Goal: Task Accomplishment & Management: Manage account settings

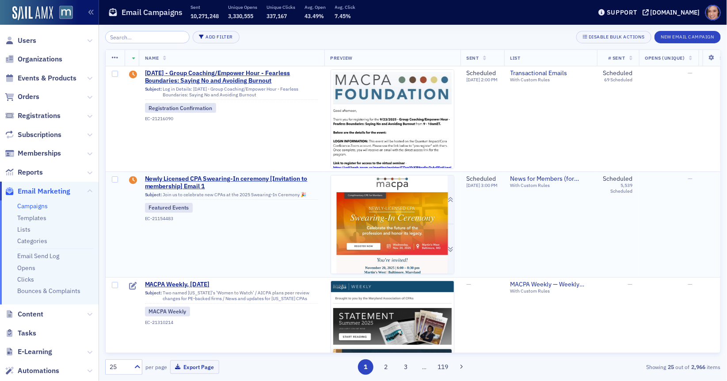
click at [427, 222] on img at bounding box center [392, 363] width 123 height 374
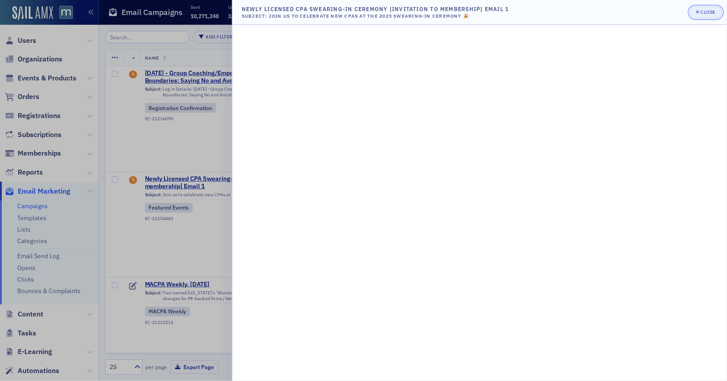
click at [709, 8] on button "Close" at bounding box center [706, 12] width 33 height 12
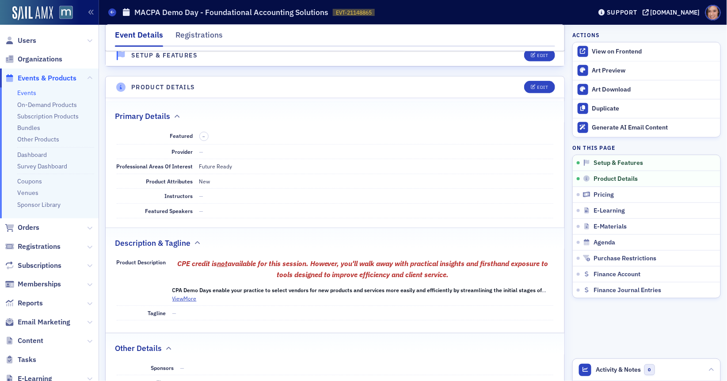
scroll to position [189, 0]
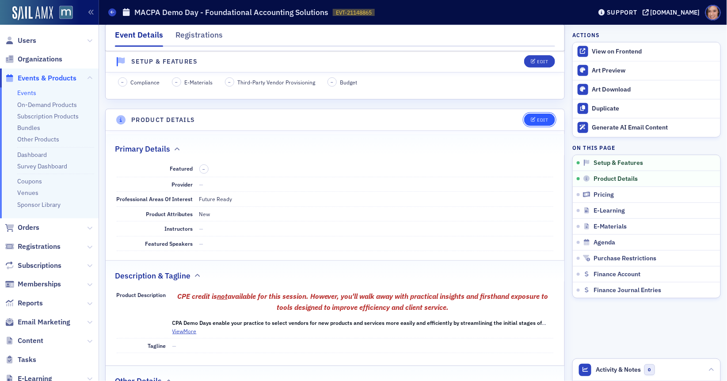
click at [539, 119] on div "Edit" at bounding box center [542, 120] width 11 height 5
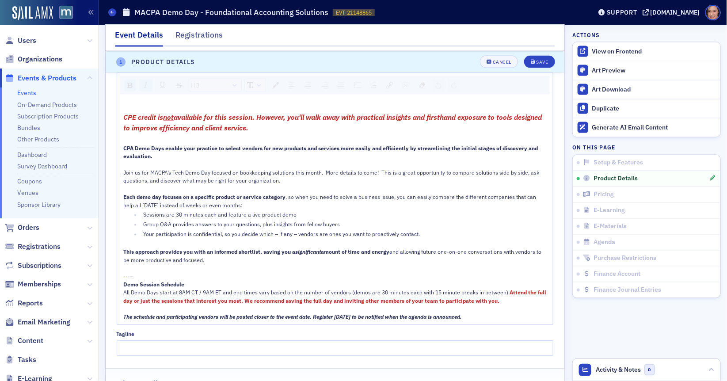
scroll to position [949, 0]
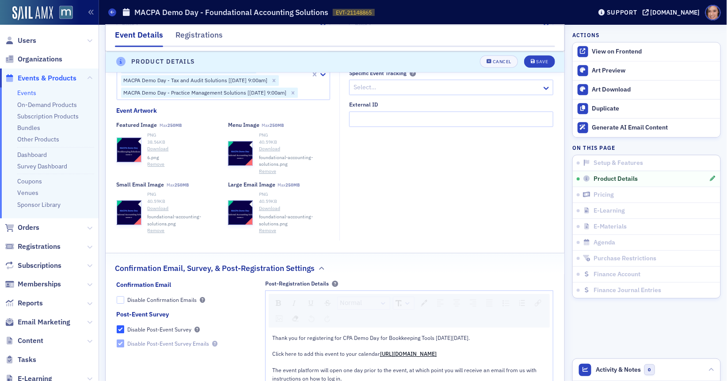
click at [158, 168] on button "Remove" at bounding box center [156, 164] width 17 height 7
click at [159, 147] on span "Select or drag max 1 file" at bounding box center [172, 143] width 60 height 7
click at [539, 60] on div "Save" at bounding box center [542, 62] width 12 height 5
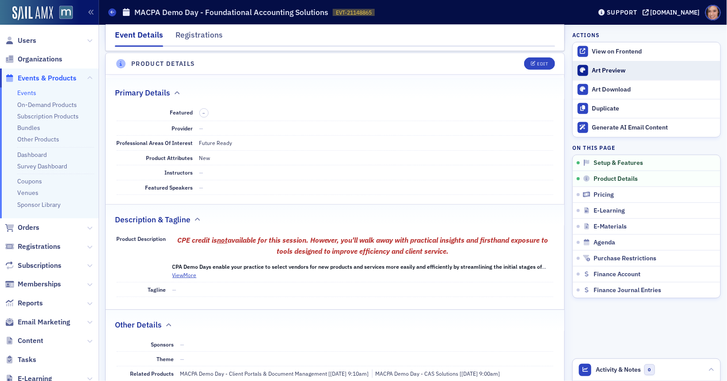
scroll to position [245, 0]
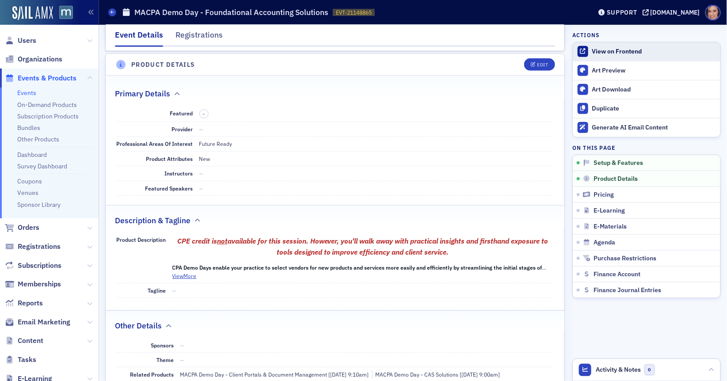
click at [597, 52] on div "View on Frontend" at bounding box center [655, 52] width 124 height 8
